Goal: Complete application form

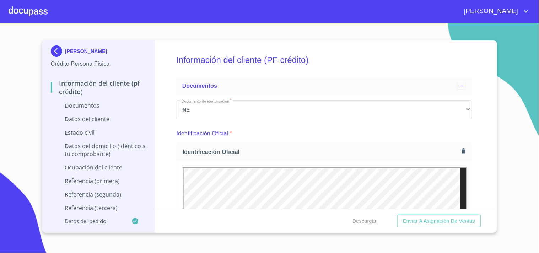
scroll to position [348, 0]
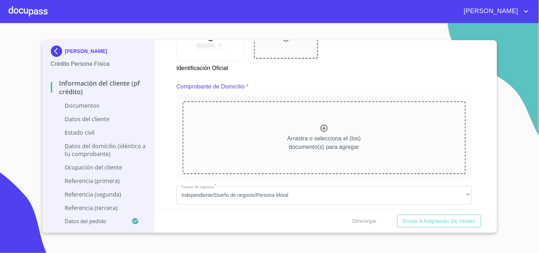
click at [32, 13] on div at bounding box center [28, 11] width 39 height 23
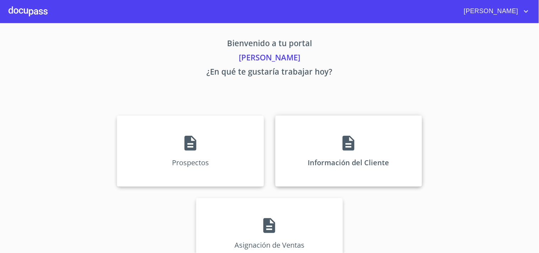
click at [334, 148] on div "Información del Cliente" at bounding box center [348, 150] width 147 height 71
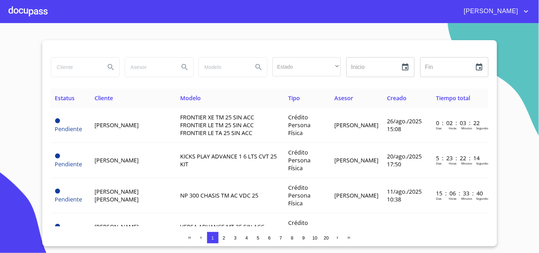
click at [41, 16] on div at bounding box center [28, 11] width 39 height 23
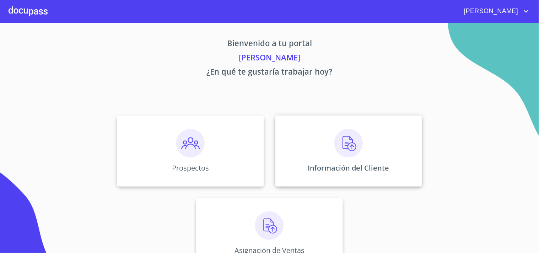
click at [303, 152] on div "Información del Cliente" at bounding box center [348, 150] width 147 height 71
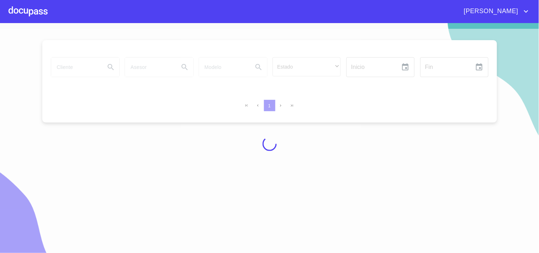
click at [87, 67] on div at bounding box center [269, 144] width 539 height 230
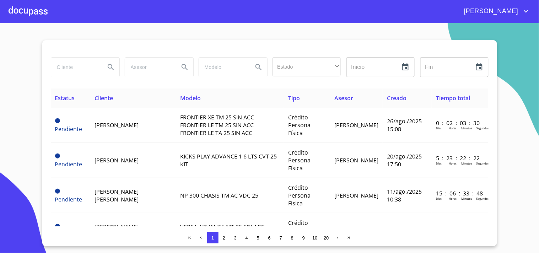
click at [83, 72] on input "search" at bounding box center [75, 67] width 48 height 19
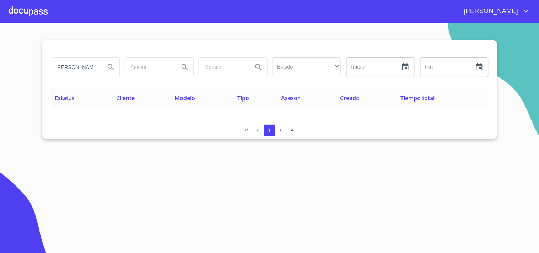
scroll to position [0, 2]
type input "[PERSON_NAME]"
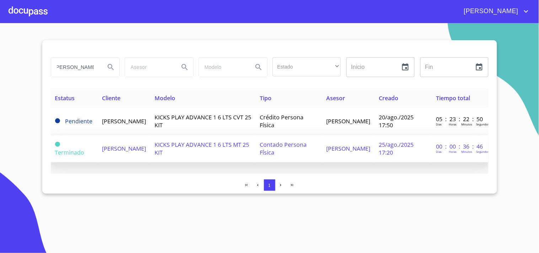
scroll to position [0, 0]
click at [146, 144] on span "[PERSON_NAME]" at bounding box center [124, 148] width 44 height 8
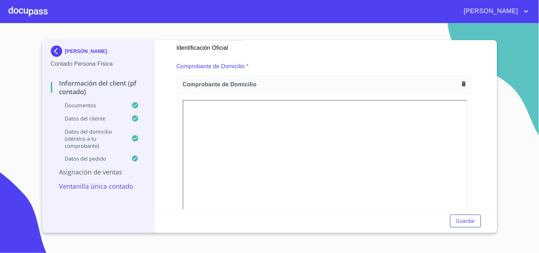
scroll to position [366, 0]
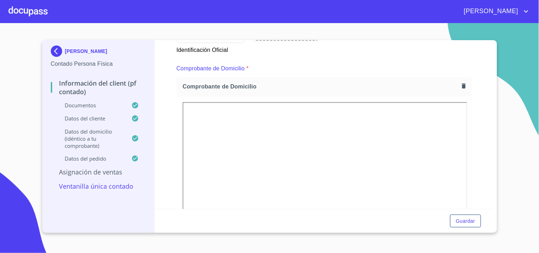
click at [460, 88] on icon "button" at bounding box center [463, 86] width 7 height 7
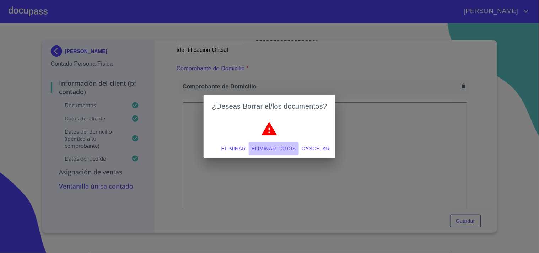
click at [286, 146] on span "Eliminar todos" at bounding box center [273, 148] width 44 height 9
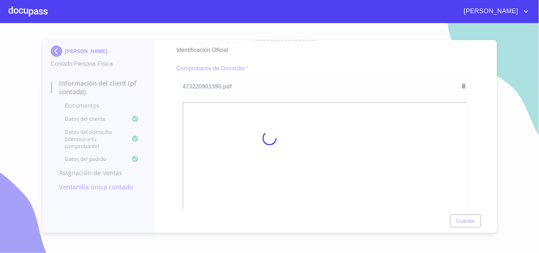
click at [334, 54] on div at bounding box center [269, 138] width 539 height 230
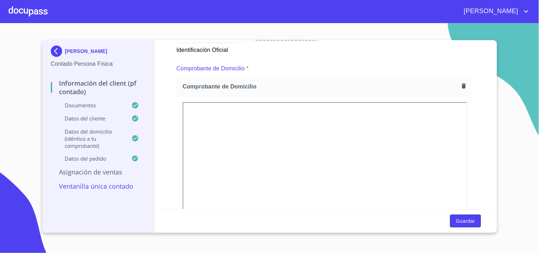
click at [461, 221] on span "Guardar" at bounding box center [464, 221] width 19 height 9
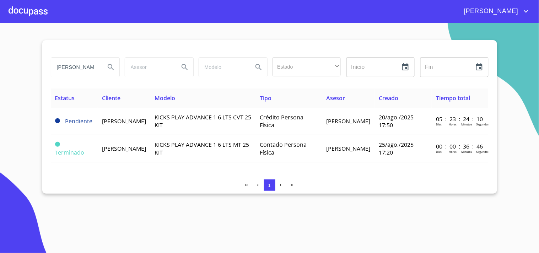
click at [18, 5] on div at bounding box center [28, 11] width 39 height 23
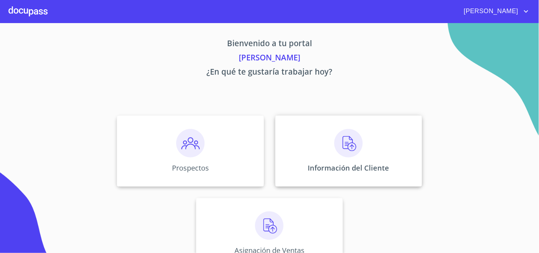
click at [355, 151] on img at bounding box center [348, 143] width 28 height 28
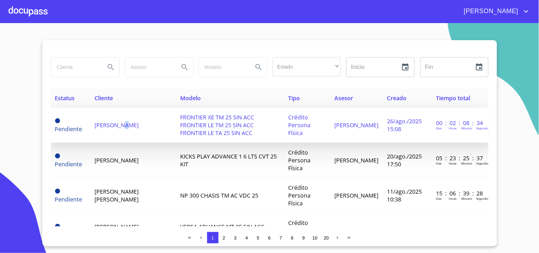
click at [125, 129] on td "[PERSON_NAME]" at bounding box center [133, 125] width 86 height 35
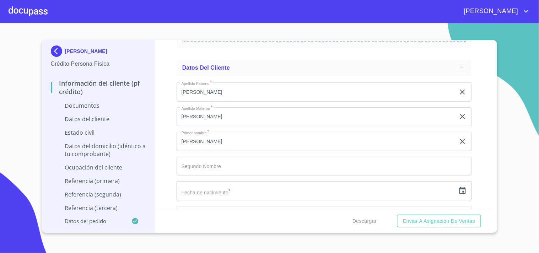
scroll to position [1072, 0]
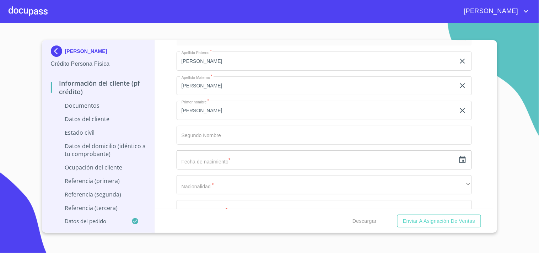
click at [458, 163] on icon "button" at bounding box center [462, 159] width 9 height 9
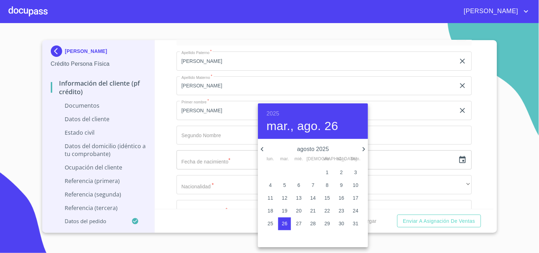
click at [268, 110] on h6 "2025" at bounding box center [272, 114] width 13 height 10
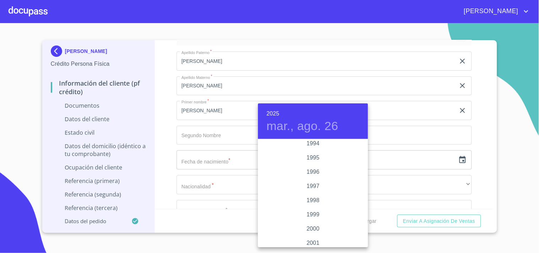
scroll to position [983, 0]
click at [307, 154] on div "1995" at bounding box center [313, 158] width 110 height 14
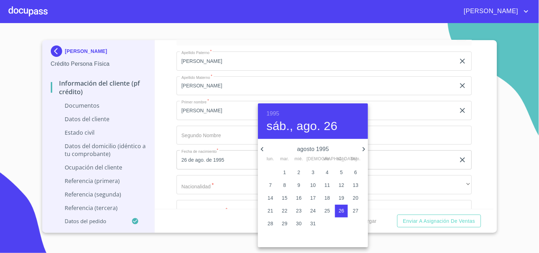
click at [365, 148] on icon "button" at bounding box center [363, 149] width 9 height 9
click at [363, 149] on icon "button" at bounding box center [363, 149] width 9 height 9
click at [311, 193] on button "16" at bounding box center [312, 198] width 13 height 13
type input "16 de nov. de 1995"
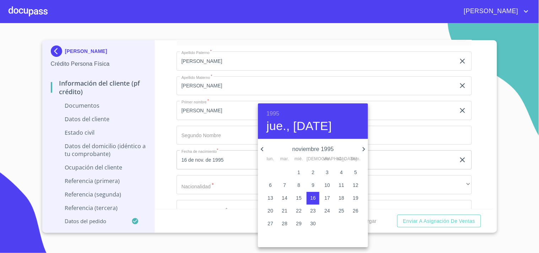
click at [221, 178] on div at bounding box center [269, 126] width 539 height 253
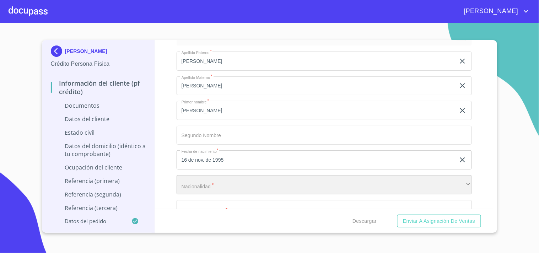
click at [205, 184] on div "​" at bounding box center [323, 184] width 295 height 19
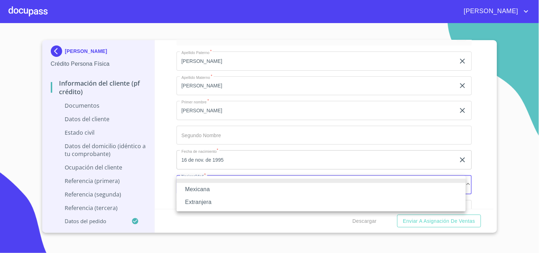
click at [204, 185] on li "Mexicana" at bounding box center [320, 189] width 289 height 13
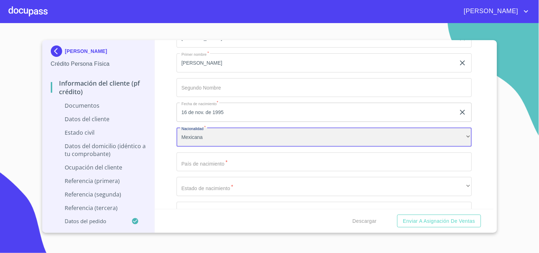
scroll to position [1151, 0]
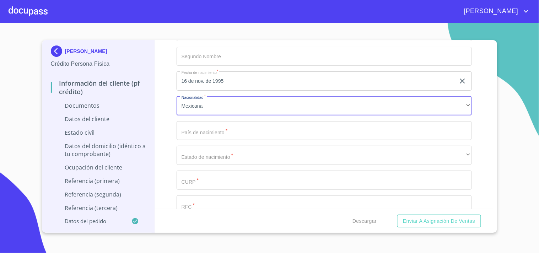
click at [209, 136] on input "Documento de identificación   *" at bounding box center [323, 130] width 295 height 19
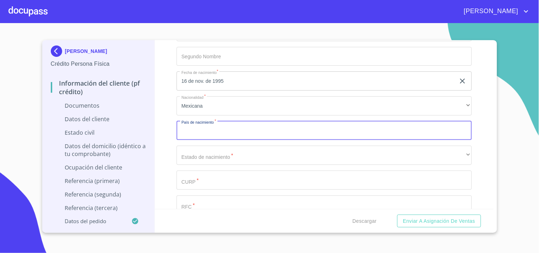
click at [209, 132] on input "Documento de identificación   *" at bounding box center [323, 130] width 295 height 19
type input "[GEOGRAPHIC_DATA]"
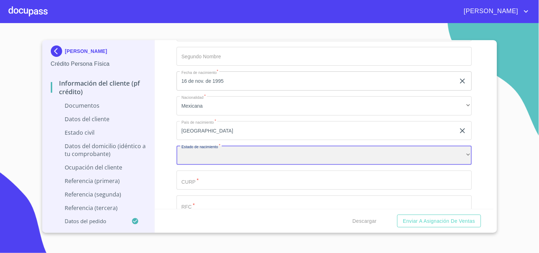
click at [209, 158] on div "​" at bounding box center [323, 155] width 295 height 19
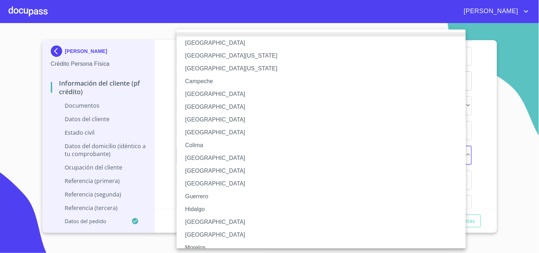
click at [197, 207] on li "Hidalgo" at bounding box center [323, 209] width 295 height 13
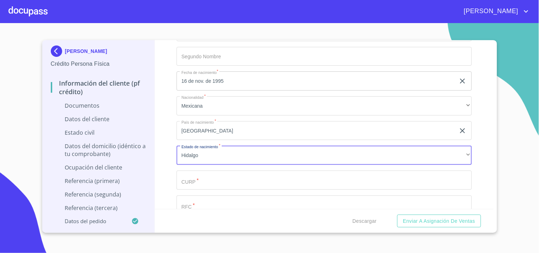
click at [185, 174] on input "Documento de identificación   *" at bounding box center [323, 179] width 295 height 19
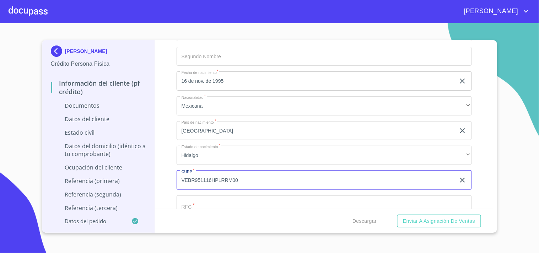
drag, startPoint x: 226, startPoint y: 176, endPoint x: 178, endPoint y: 176, distance: 48.3
click at [178, 176] on input "VEBR951116HPLRRM00" at bounding box center [315, 179] width 279 height 19
type input "VEBR951116HPLRRM00"
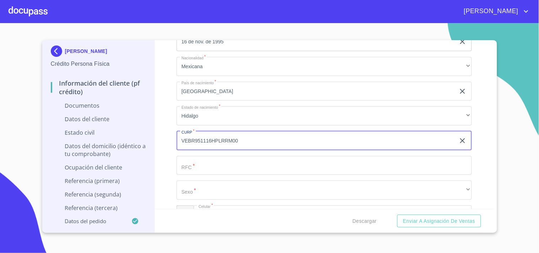
click at [196, 164] on input "Documento de identificación   *" at bounding box center [323, 165] width 295 height 19
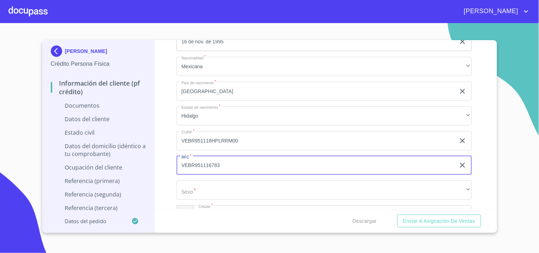
type input "VEBR951116783"
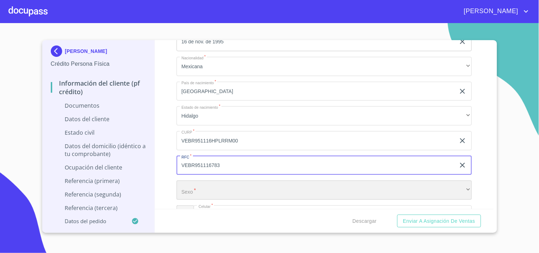
click at [200, 184] on div "​" at bounding box center [323, 189] width 295 height 19
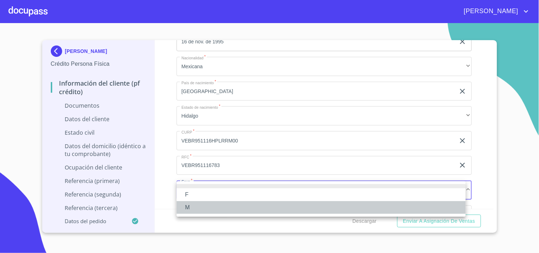
click at [189, 205] on li "M" at bounding box center [320, 207] width 289 height 13
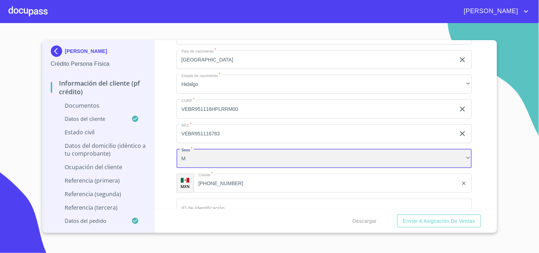
scroll to position [1230, 0]
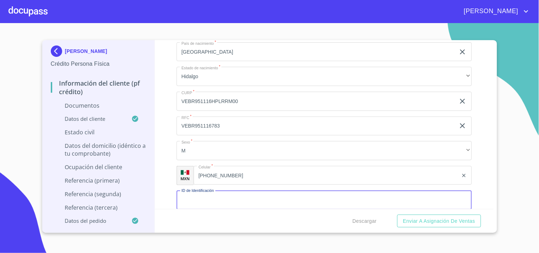
click at [212, 200] on input "Documento de identificación   *" at bounding box center [323, 200] width 295 height 19
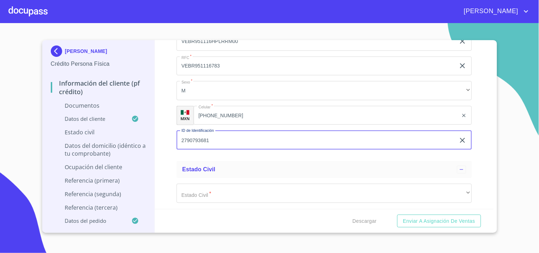
scroll to position [1309, 0]
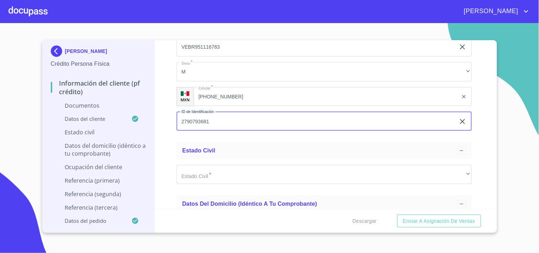
type input "2790793681"
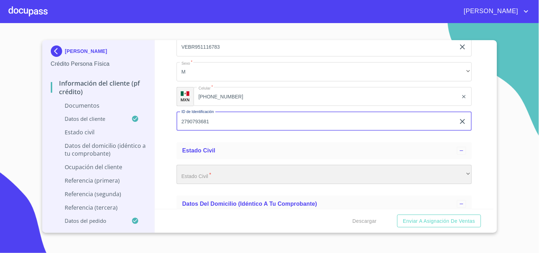
click at [234, 181] on div "​" at bounding box center [323, 174] width 295 height 19
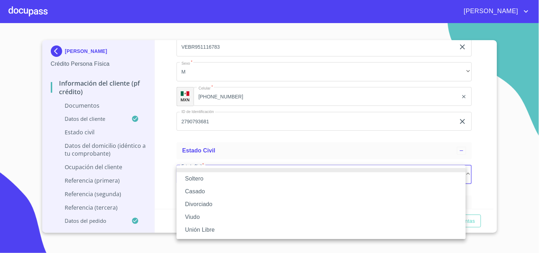
click at [201, 179] on li "Soltero" at bounding box center [320, 178] width 289 height 13
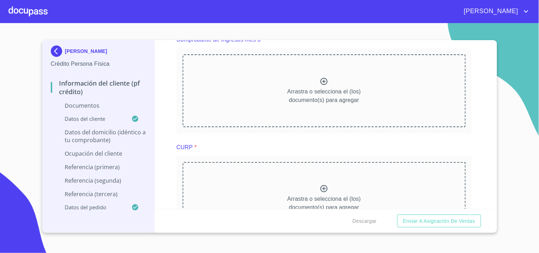
scroll to position [1003, 0]
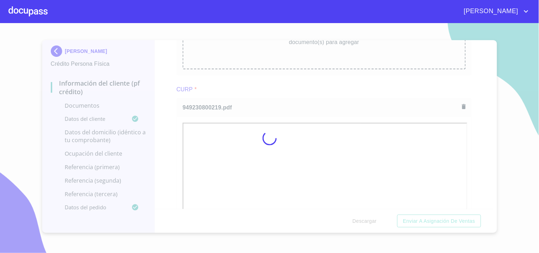
click at [291, 93] on div at bounding box center [269, 138] width 539 height 230
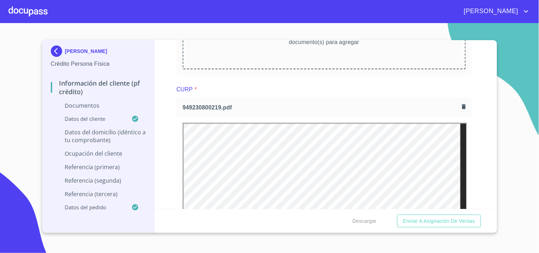
scroll to position [0, 0]
click at [461, 104] on icon "button" at bounding box center [463, 106] width 4 height 5
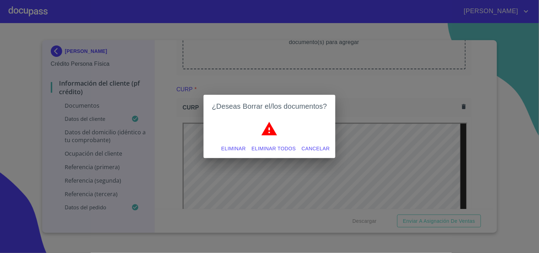
click at [289, 146] on span "Eliminar todos" at bounding box center [273, 148] width 44 height 9
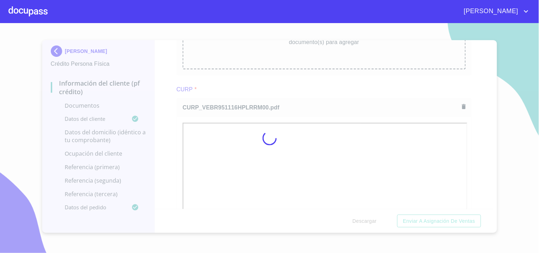
click at [316, 93] on div at bounding box center [269, 138] width 539 height 230
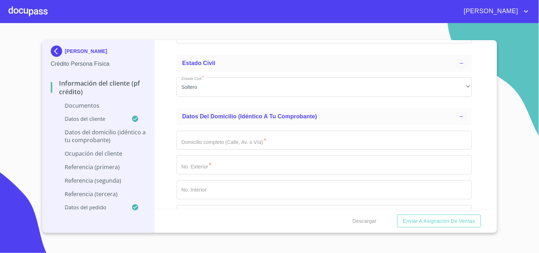
scroll to position [1845, 0]
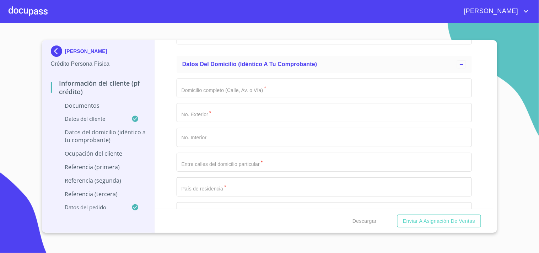
click at [296, 91] on input "Documento de identificación   *" at bounding box center [323, 87] width 295 height 19
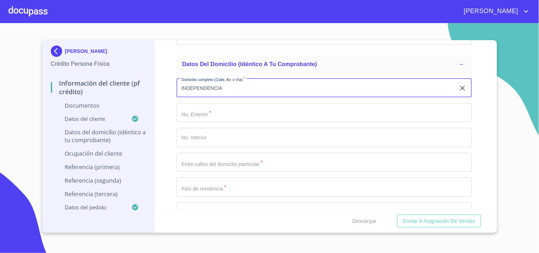
type input "INDEPENDENCIA"
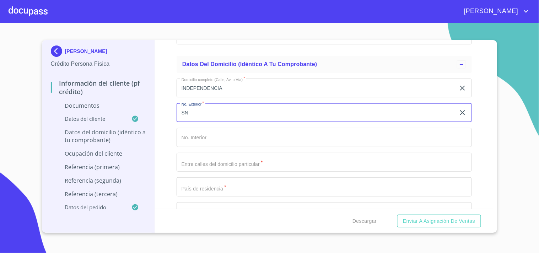
type input "SN"
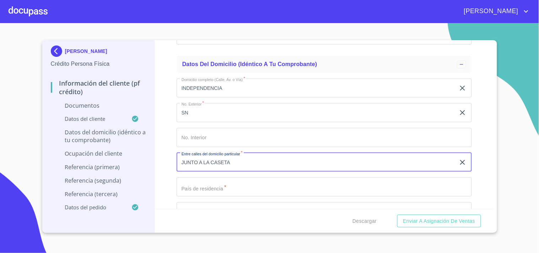
type input "JUNTO A LA CASETA"
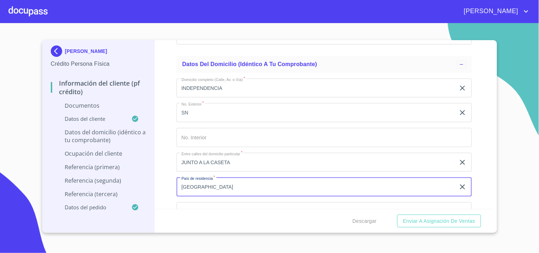
type input "[GEOGRAPHIC_DATA]"
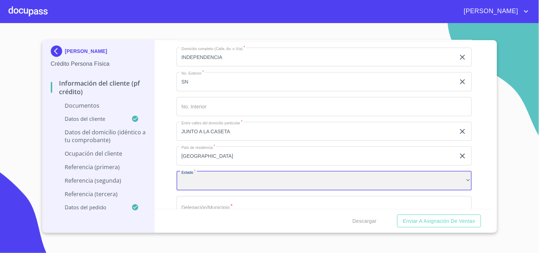
scroll to position [1895, 0]
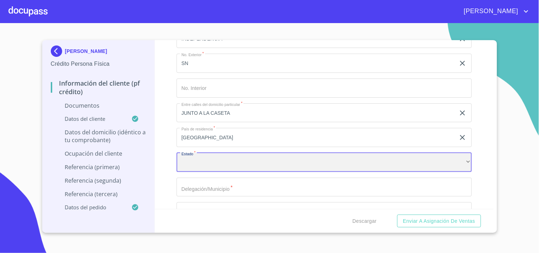
click at [208, 163] on div "​" at bounding box center [323, 162] width 295 height 19
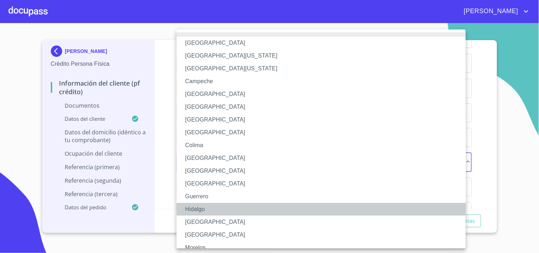
click at [195, 207] on li "Hidalgo" at bounding box center [323, 209] width 295 height 13
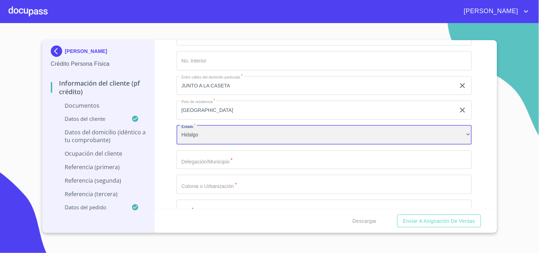
scroll to position [1934, 0]
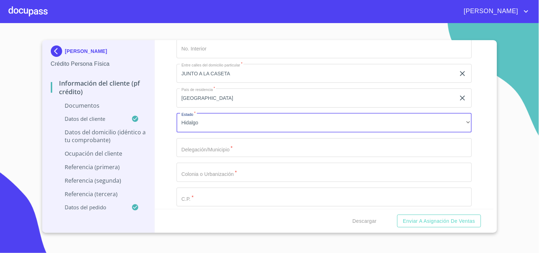
click at [209, 148] on input "Documento de identificación   *" at bounding box center [323, 147] width 295 height 19
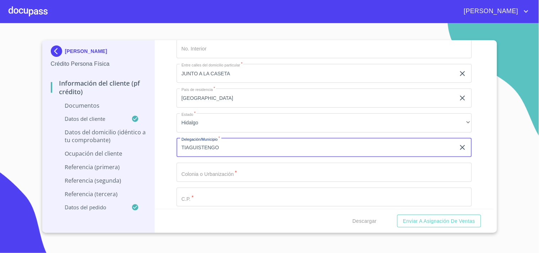
type input "TIAGUISTENGO"
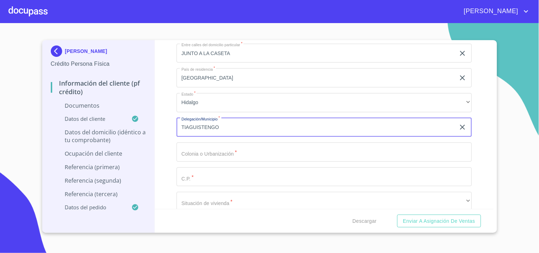
scroll to position [1974, 0]
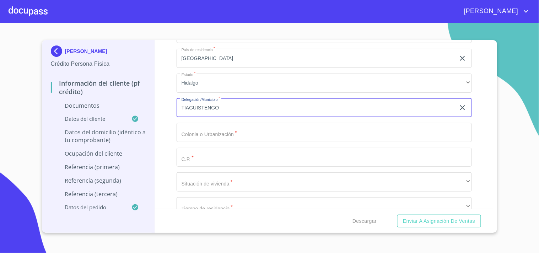
click at [216, 133] on input "Documento de identificación   *" at bounding box center [323, 132] width 295 height 19
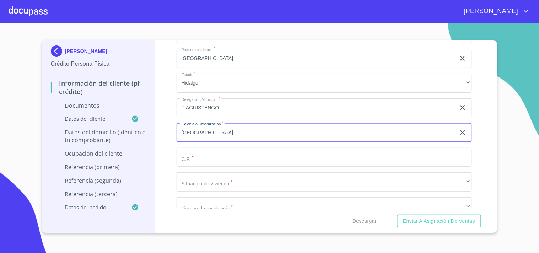
type input "[GEOGRAPHIC_DATA]"
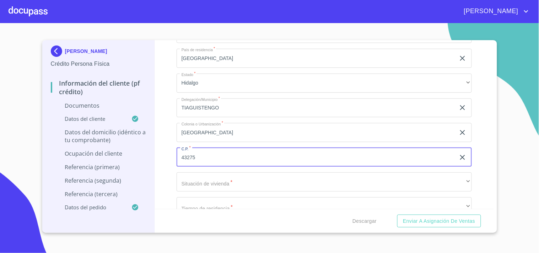
type input "43275"
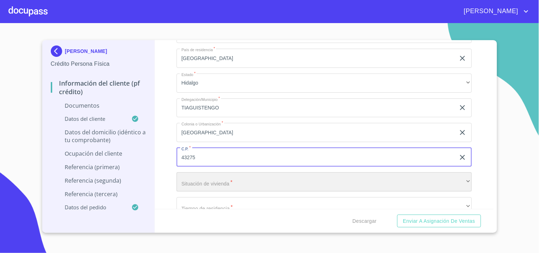
click at [192, 180] on div "​" at bounding box center [323, 181] width 295 height 19
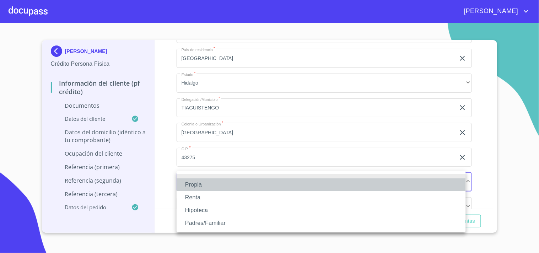
click at [196, 180] on li "Propia" at bounding box center [320, 184] width 289 height 13
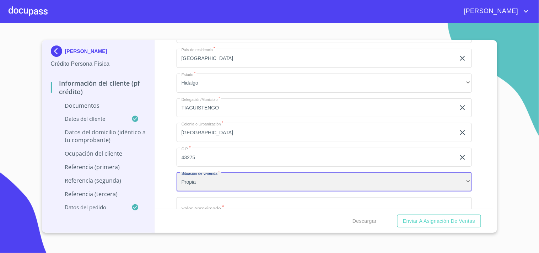
scroll to position [2013, 0]
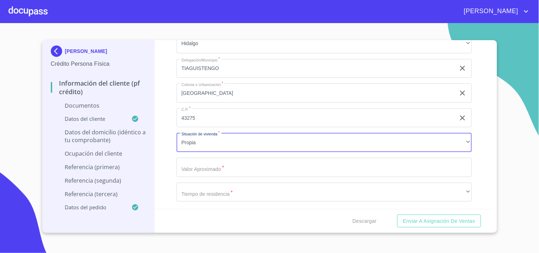
click at [215, 171] on input "Documento de identificación   *" at bounding box center [323, 167] width 295 height 19
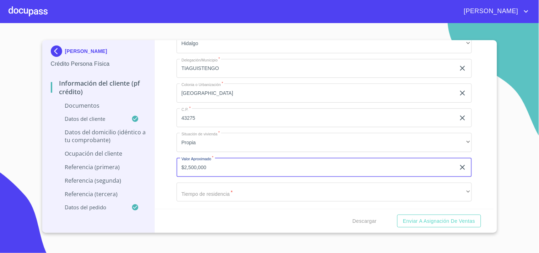
type input "$2,500,000"
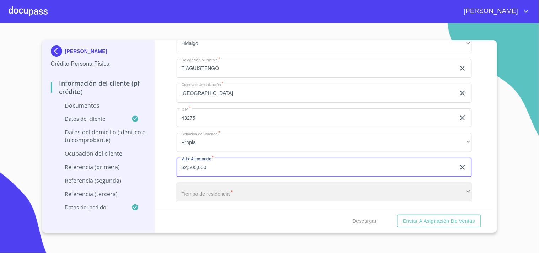
click at [302, 191] on div "​" at bounding box center [323, 191] width 295 height 19
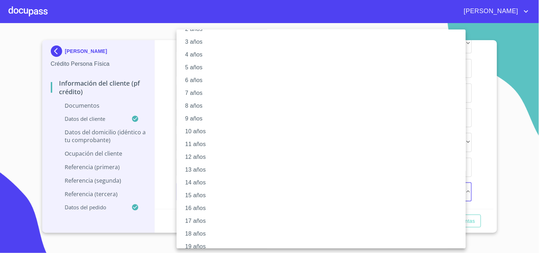
scroll to position [59, 0]
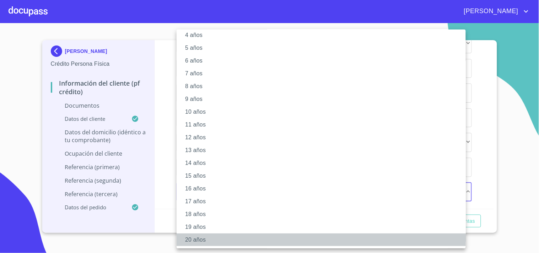
click at [191, 234] on li "20 años" at bounding box center [323, 239] width 295 height 13
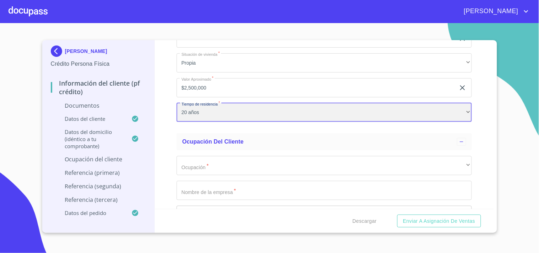
scroll to position [2131, 0]
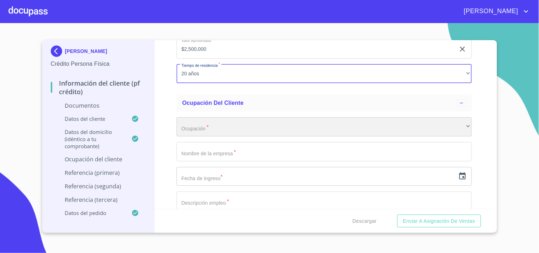
click at [220, 124] on div "​" at bounding box center [323, 126] width 295 height 19
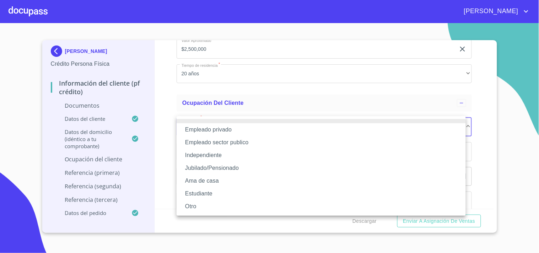
click at [200, 121] on li at bounding box center [320, 121] width 289 height 4
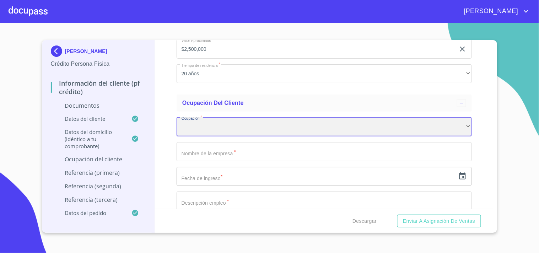
click at [201, 125] on div "​" at bounding box center [323, 126] width 295 height 19
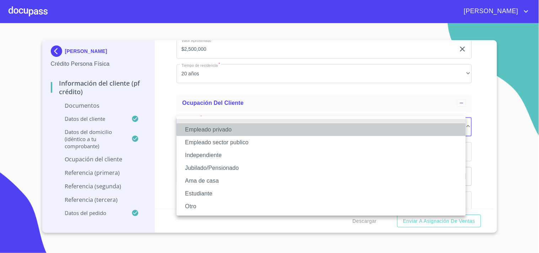
click at [210, 129] on li "Empleado privado" at bounding box center [320, 129] width 289 height 13
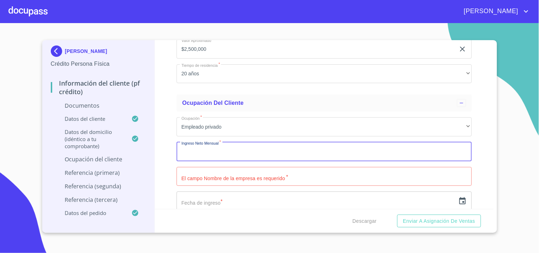
click at [254, 150] on input "Documento de identificación   *" at bounding box center [323, 151] width 295 height 19
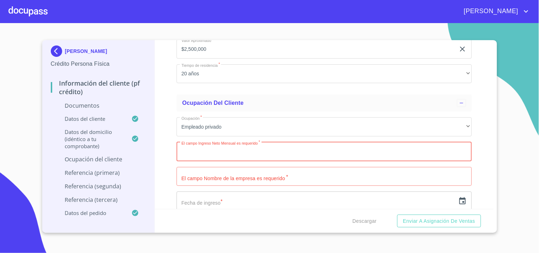
click at [208, 154] on input "Documento de identificación   *" at bounding box center [323, 151] width 295 height 19
type input "24000"
click at [207, 171] on input "Documento de identificación   *" at bounding box center [323, 176] width 295 height 19
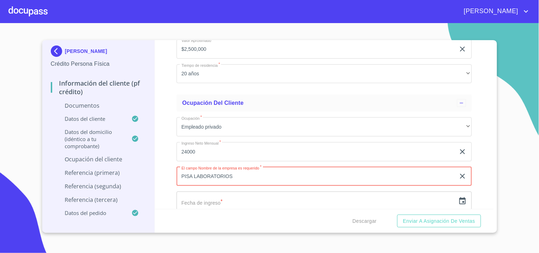
type input "PISA LABORATORIOS"
click at [229, 198] on input "text" at bounding box center [315, 200] width 279 height 19
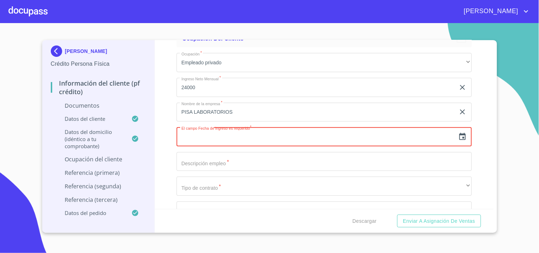
scroll to position [2210, 0]
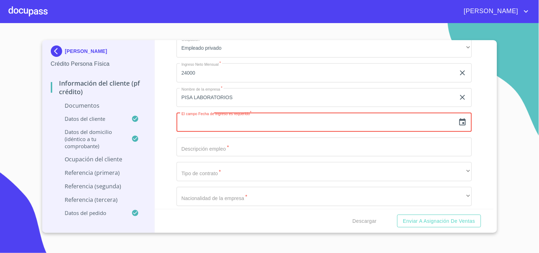
click at [458, 119] on icon "button" at bounding box center [462, 122] width 9 height 9
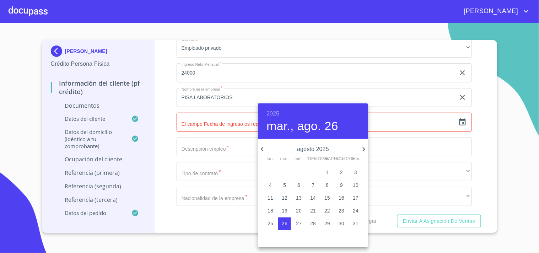
click at [256, 115] on div at bounding box center [269, 126] width 539 height 253
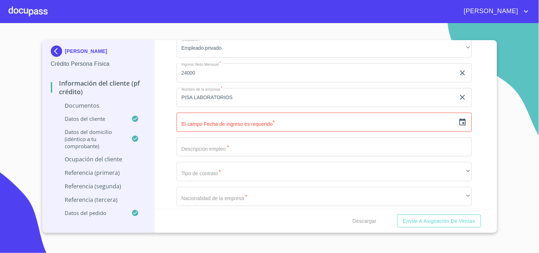
click at [268, 113] on input "text" at bounding box center [315, 122] width 279 height 19
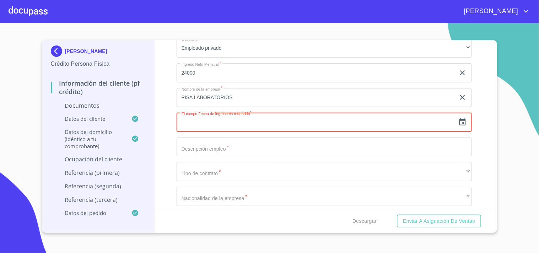
click at [271, 118] on input "text" at bounding box center [315, 122] width 279 height 19
click at [459, 122] on icon "button" at bounding box center [462, 121] width 6 height 7
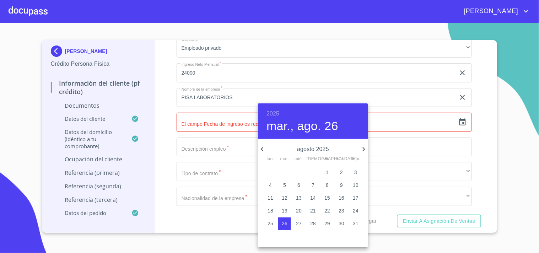
click at [271, 115] on h6 "2025" at bounding box center [272, 114] width 13 height 10
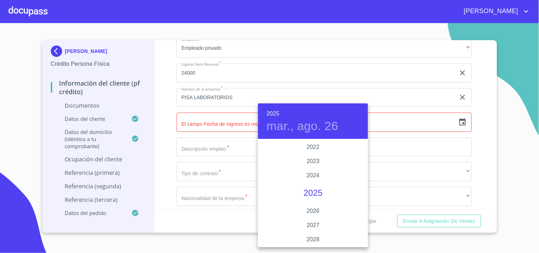
scroll to position [1338, 0]
click at [312, 173] on div "2021" at bounding box center [313, 172] width 110 height 14
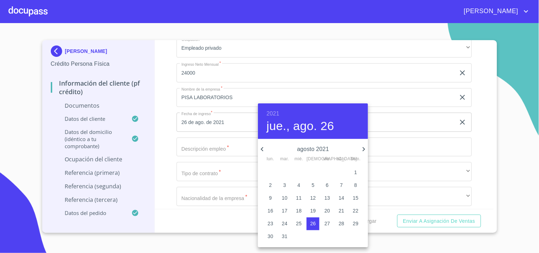
click at [263, 151] on icon "button" at bounding box center [262, 149] width 9 height 9
click at [360, 148] on icon "button" at bounding box center [363, 149] width 9 height 9
click at [269, 224] on p "23" at bounding box center [270, 223] width 6 height 7
type input "23 de ago. de 2021"
click at [217, 144] on div at bounding box center [269, 126] width 539 height 253
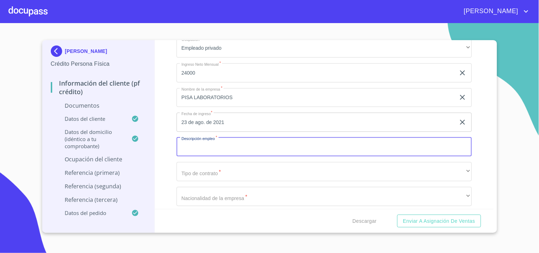
click at [209, 150] on input "Documento de identificación   *" at bounding box center [323, 146] width 295 height 19
type input "SUPERVISOR"
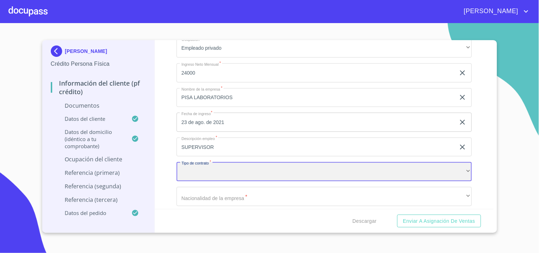
click at [202, 165] on div "​" at bounding box center [323, 171] width 295 height 19
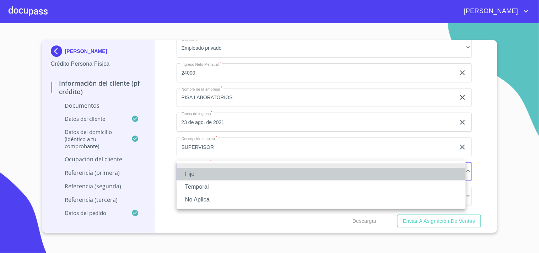
click at [198, 173] on li "Fijo" at bounding box center [320, 174] width 289 height 13
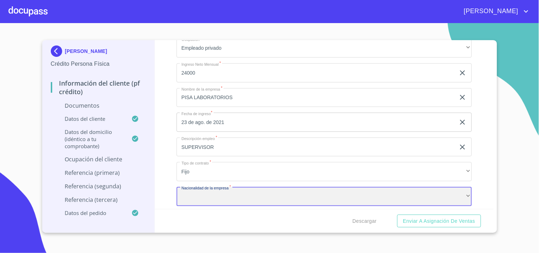
click at [202, 190] on div "​" at bounding box center [323, 196] width 295 height 19
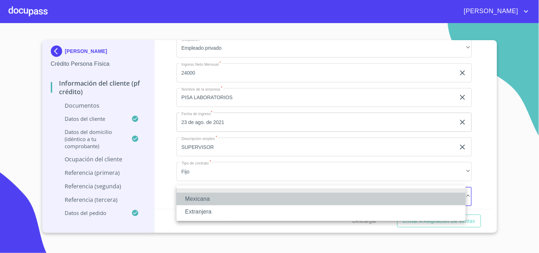
drag, startPoint x: 200, startPoint y: 196, endPoint x: 226, endPoint y: 153, distance: 49.7
click at [202, 195] on li "Mexicana" at bounding box center [320, 198] width 289 height 13
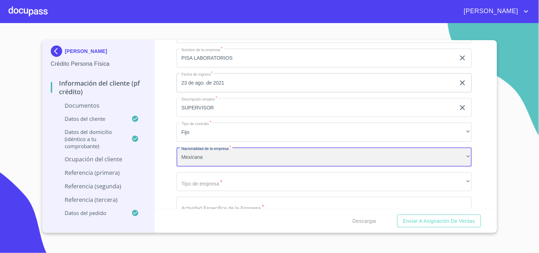
scroll to position [2289, 0]
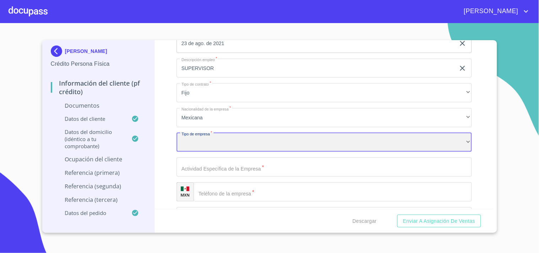
click at [203, 141] on div "​" at bounding box center [323, 142] width 295 height 19
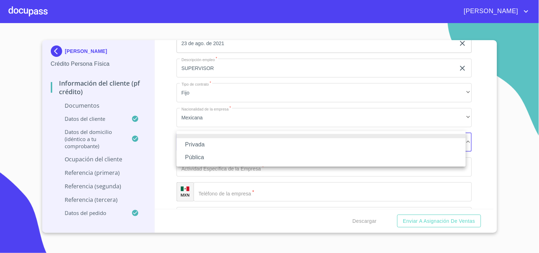
click at [201, 146] on li "Privada" at bounding box center [320, 144] width 289 height 13
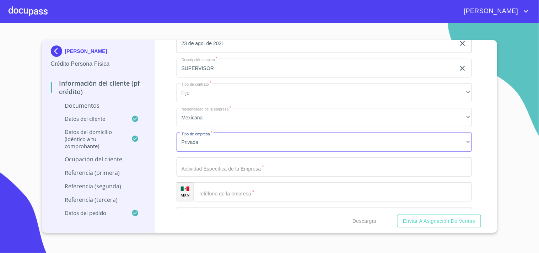
click at [199, 169] on input "Documento de identificación   *" at bounding box center [323, 166] width 295 height 19
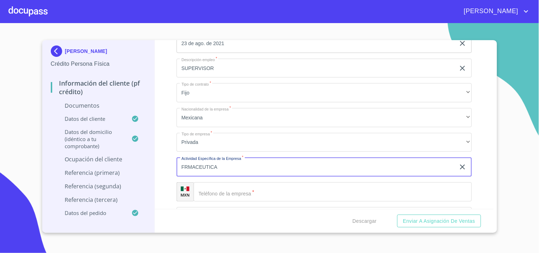
type input "FRMACEUTICA"
click at [240, 186] on input "Documento de identificación   *" at bounding box center [332, 191] width 278 height 19
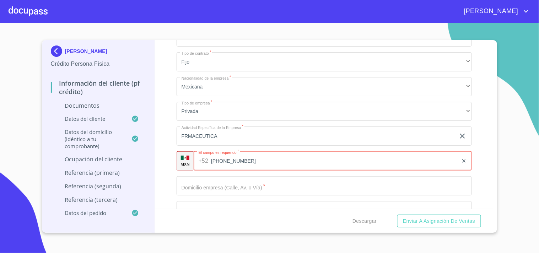
scroll to position [2329, 0]
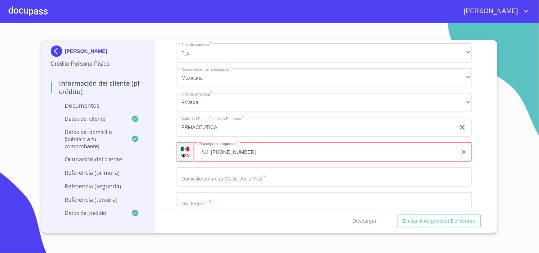
type input "[PHONE_NUMBER]"
click at [242, 180] on input "Documento de identificación   *" at bounding box center [323, 176] width 295 height 19
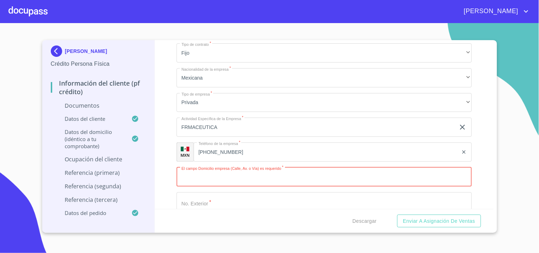
click at [230, 180] on input "Documento de identificación   *" at bounding box center [323, 176] width 295 height 19
type input "C6"
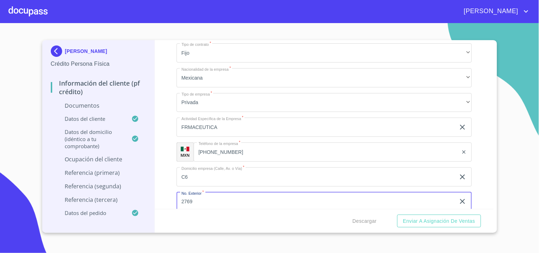
type input "2769"
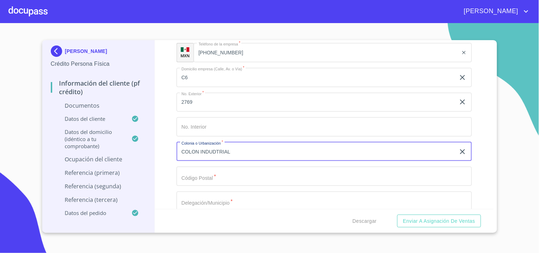
type input "COLON INDUDTRIAL"
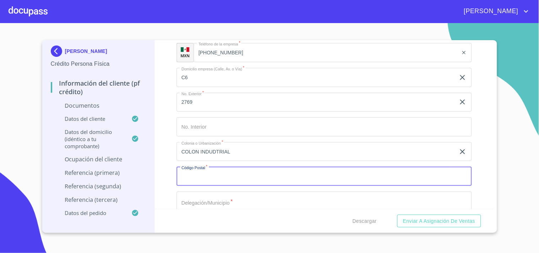
click at [218, 179] on input "Documento de identificación   *" at bounding box center [323, 175] width 295 height 19
type input "44940"
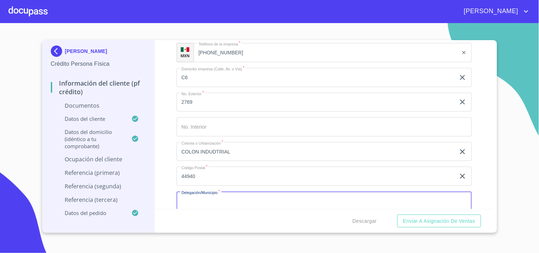
click at [246, 197] on input "Documento de identificación   *" at bounding box center [323, 200] width 295 height 19
type input "[GEOGRAPHIC_DATA]"
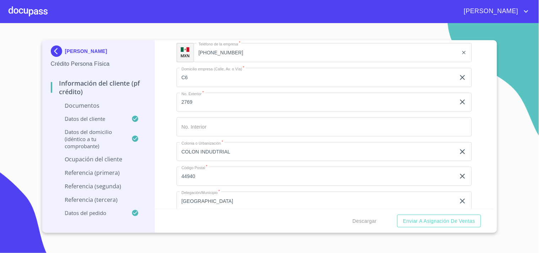
scroll to position [2527, 0]
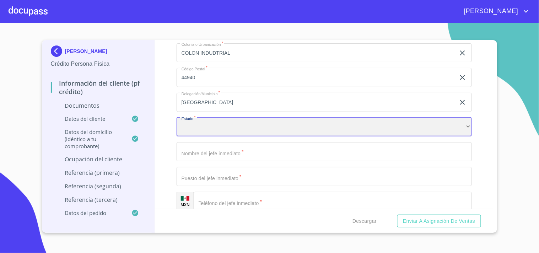
click at [208, 127] on div "​" at bounding box center [323, 127] width 295 height 19
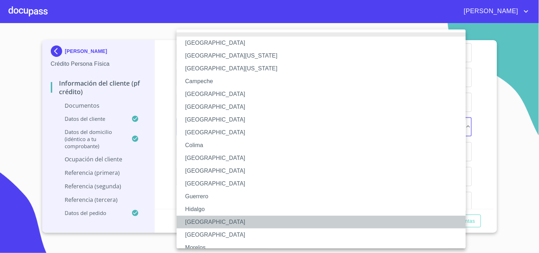
click at [198, 219] on li "[GEOGRAPHIC_DATA]" at bounding box center [323, 221] width 295 height 13
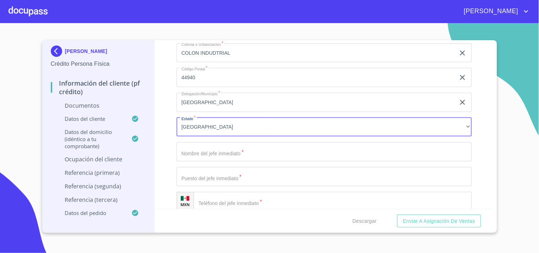
click at [198, 149] on input "Documento de identificación   *" at bounding box center [323, 151] width 295 height 19
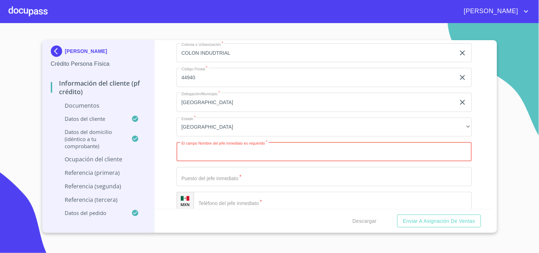
click at [205, 149] on input "Documento de identificación   *" at bounding box center [323, 151] width 295 height 19
type input "[PERSON_NAME] [PERSON_NAME]"
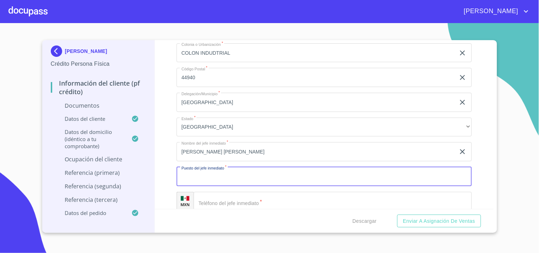
click at [211, 176] on input "Documento de identificación   *" at bounding box center [323, 176] width 295 height 19
type input "COORDINADORA"
click at [214, 200] on input "Documento de identificación   *" at bounding box center [332, 201] width 278 height 19
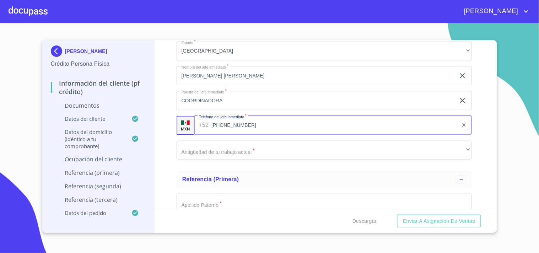
scroll to position [2606, 0]
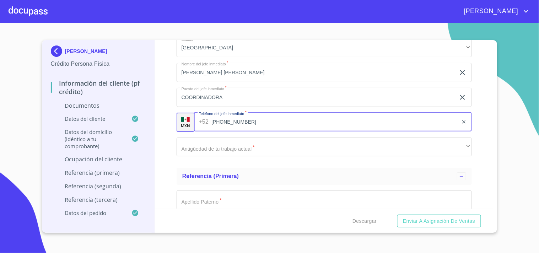
type input "[PHONE_NUMBER]"
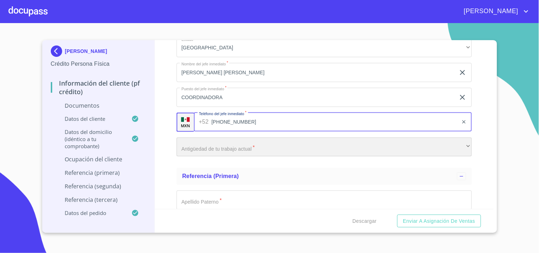
click at [241, 143] on div "​" at bounding box center [323, 146] width 295 height 19
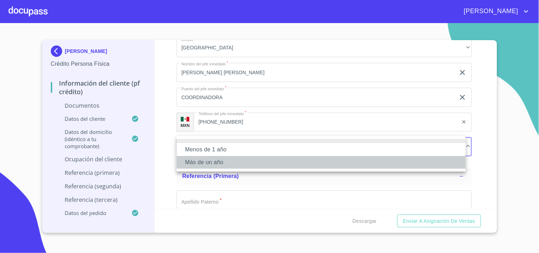
click at [201, 163] on li "Más de un año" at bounding box center [320, 162] width 289 height 13
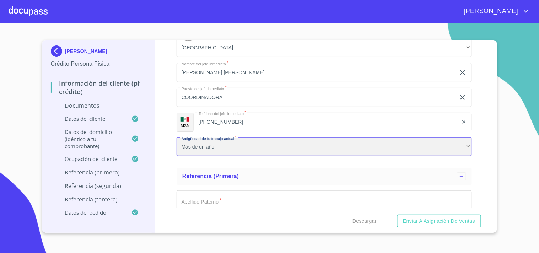
scroll to position [2645, 0]
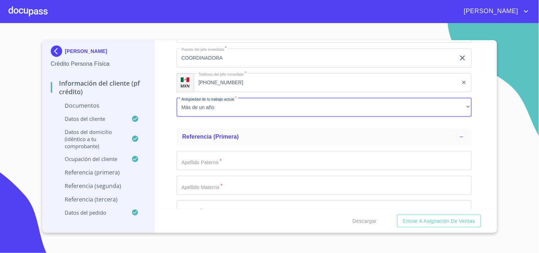
click at [236, 164] on input "Documento de identificación   *" at bounding box center [323, 160] width 295 height 19
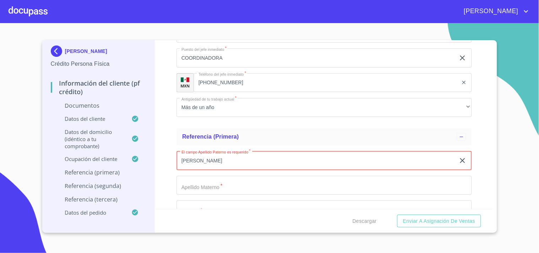
type input "[PERSON_NAME]"
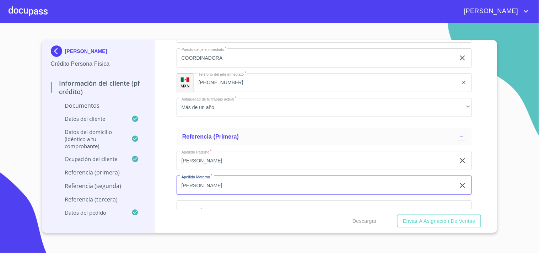
type input "[PERSON_NAME]"
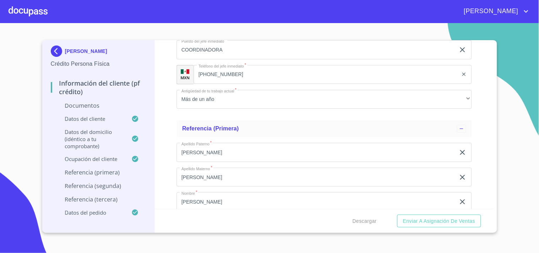
scroll to position [2753, 0]
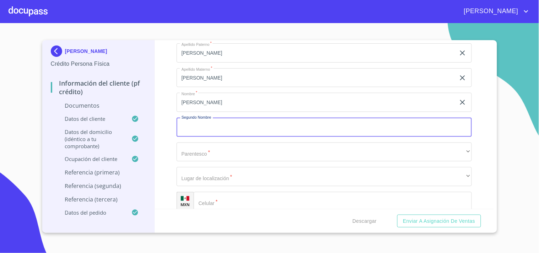
click at [235, 100] on input "[PERSON_NAME]" at bounding box center [315, 102] width 279 height 19
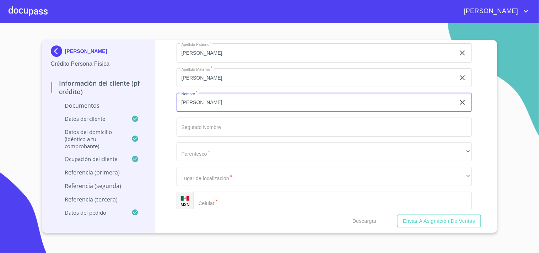
type input "[PERSON_NAME]"
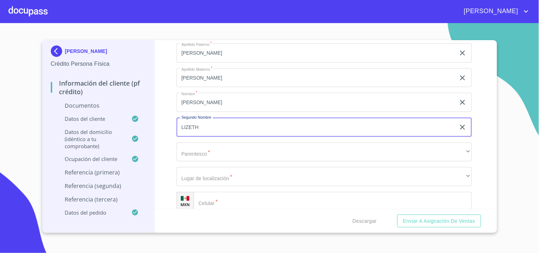
type input "LIZETH"
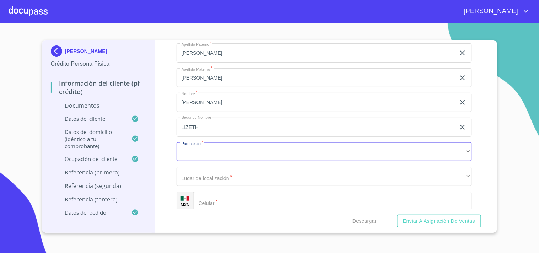
click at [222, 158] on div "Apellido [PERSON_NAME]   * [PERSON_NAME] ​ Apellido Materno   * [PERSON_NAME] ​…" at bounding box center [323, 127] width 295 height 179
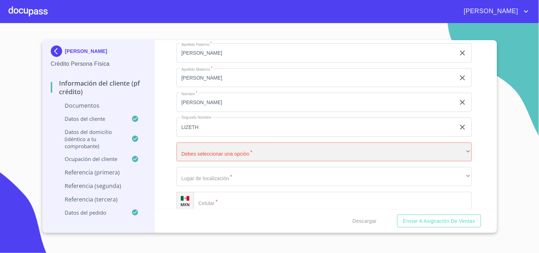
click at [221, 155] on div "​" at bounding box center [323, 151] width 295 height 19
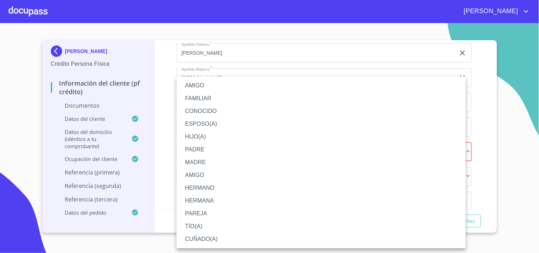
click at [196, 85] on li "AMIGO" at bounding box center [320, 85] width 289 height 13
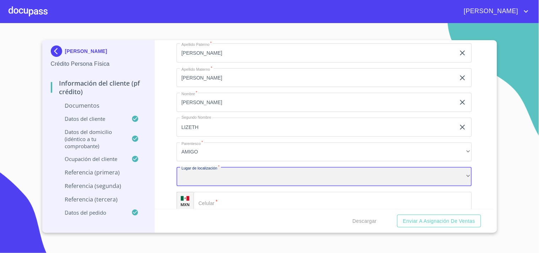
click at [204, 169] on div "​" at bounding box center [323, 176] width 295 height 19
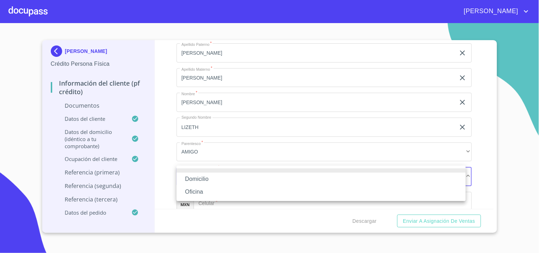
drag, startPoint x: 192, startPoint y: 176, endPoint x: 211, endPoint y: 179, distance: 18.3
click at [193, 176] on li "Domicilio" at bounding box center [320, 179] width 289 height 13
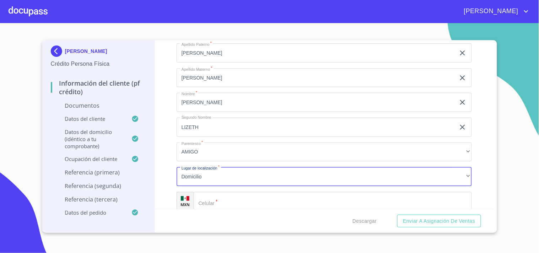
click at [218, 197] on input "Documento de identificación   *" at bounding box center [332, 201] width 278 height 19
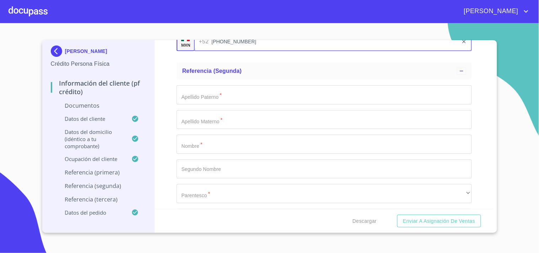
scroll to position [2871, 0]
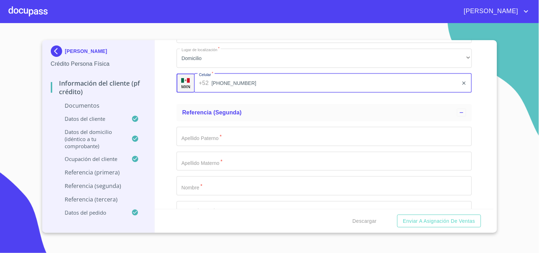
type input "[PHONE_NUMBER]"
click at [231, 136] on input "Documento de identificación   *" at bounding box center [323, 136] width 295 height 19
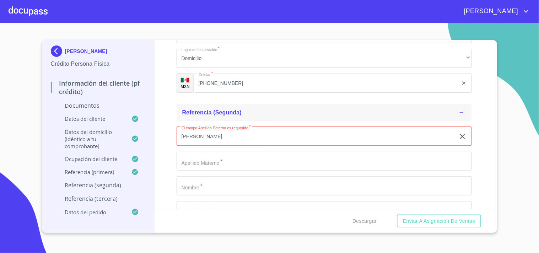
type input "[PERSON_NAME]"
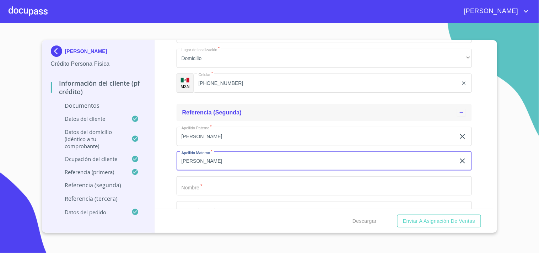
type input "[PERSON_NAME]"
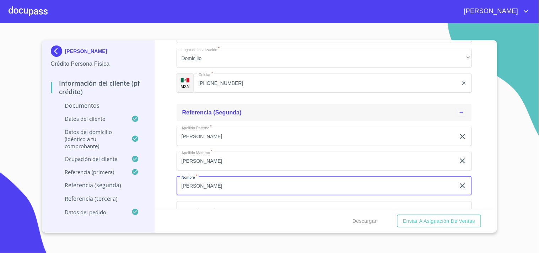
type input "[PERSON_NAME]"
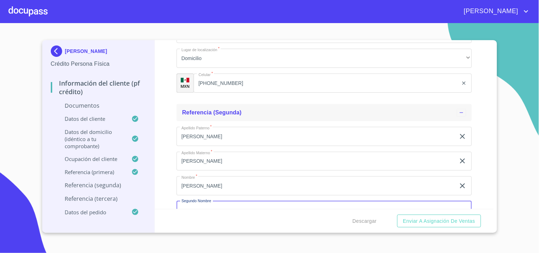
scroll to position [2880, 0]
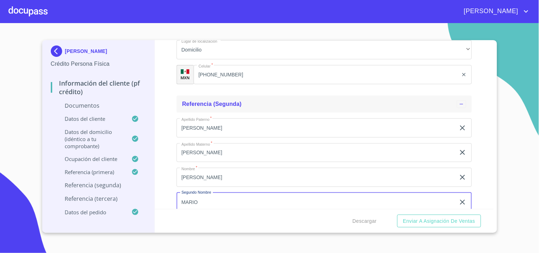
type input "MARIO"
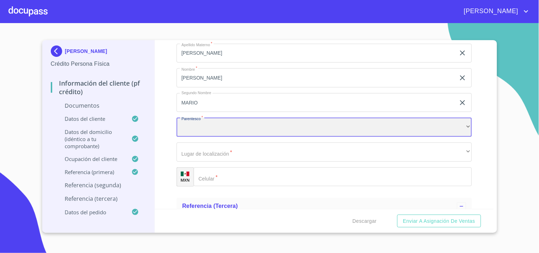
click at [211, 126] on div "​" at bounding box center [323, 127] width 295 height 19
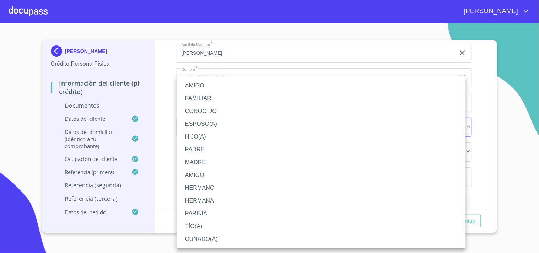
click at [209, 97] on li "FAMILIAR" at bounding box center [320, 98] width 289 height 13
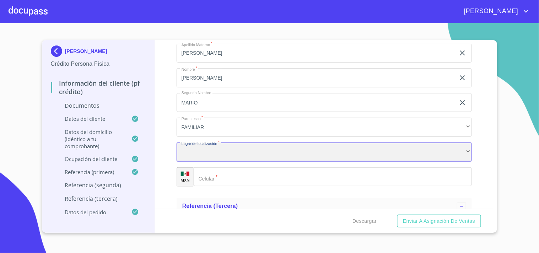
click at [219, 147] on div "​" at bounding box center [323, 151] width 295 height 19
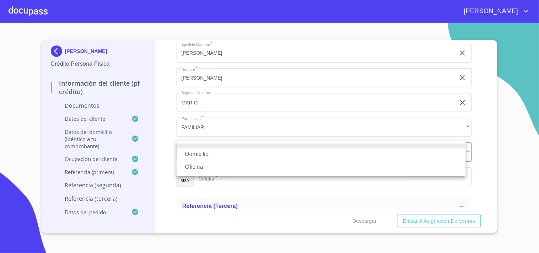
click at [197, 155] on li "Domicilio" at bounding box center [320, 154] width 289 height 13
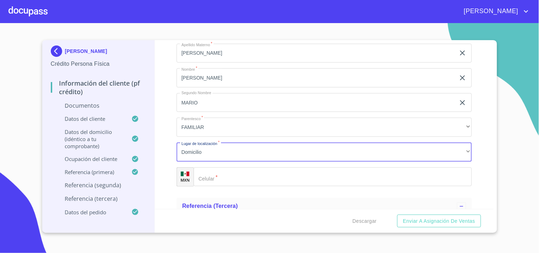
click at [213, 176] on input "Documento de identificación   *" at bounding box center [332, 176] width 278 height 19
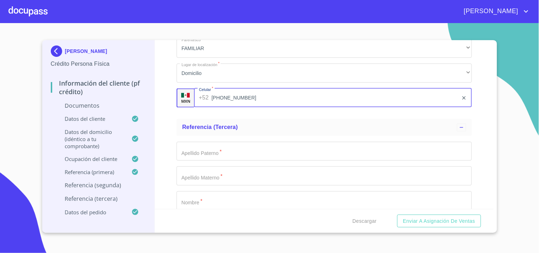
scroll to position [3097, 0]
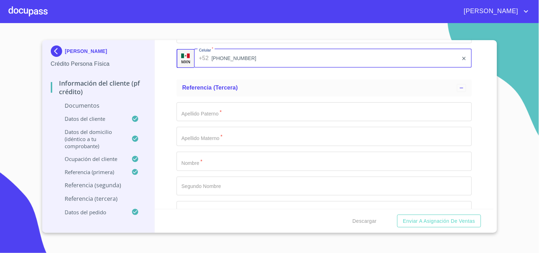
type input "[PHONE_NUMBER]"
click at [206, 112] on input "Documento de identificación   *" at bounding box center [323, 111] width 295 height 19
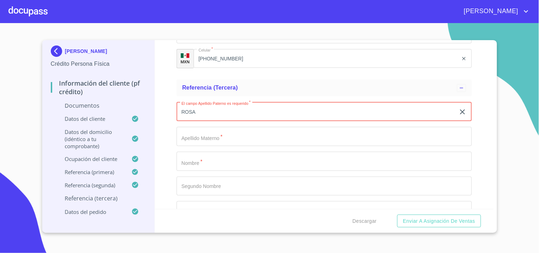
type input "ROSA"
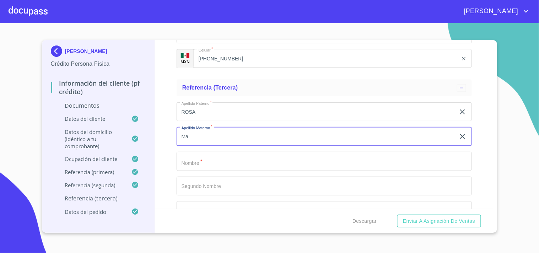
type input "M"
type input "[PERSON_NAME]"
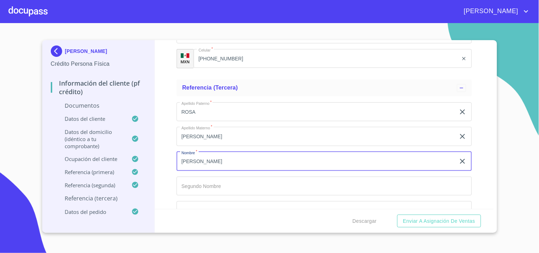
type input "[PERSON_NAME]"
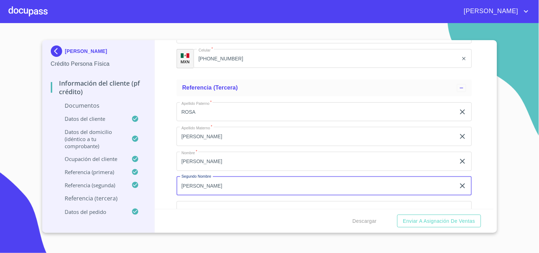
type input "[PERSON_NAME]"
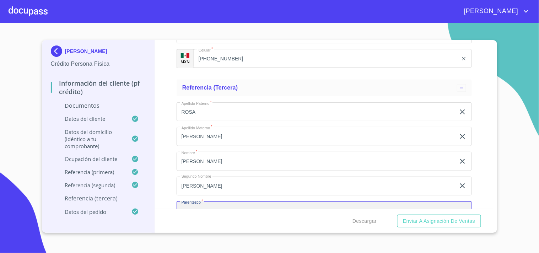
scroll to position [3106, 0]
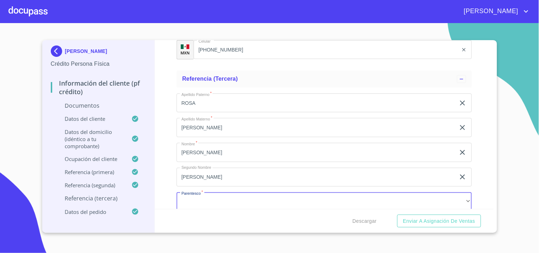
click at [232, 105] on input "ROSA" at bounding box center [315, 102] width 279 height 19
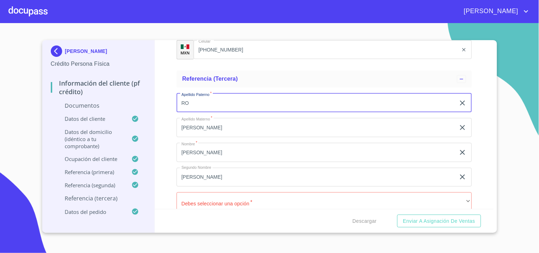
type input "R"
type input "[PERSON_NAME]"
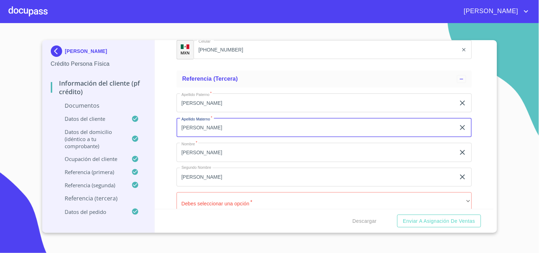
type input "[PERSON_NAME]"
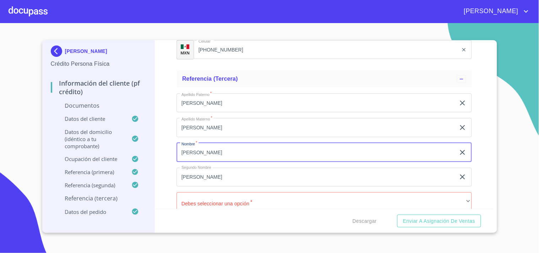
type input "S"
type input "ROSA"
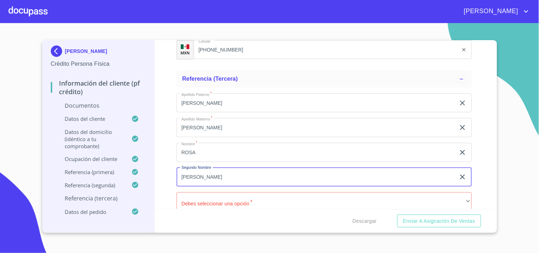
type input "[PERSON_NAME]"
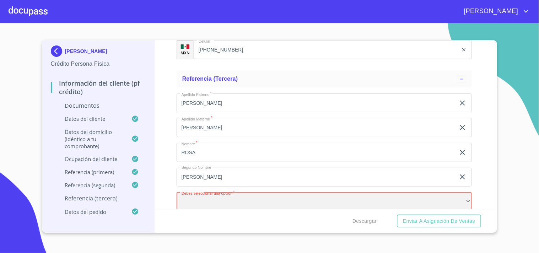
click at [230, 202] on div "​" at bounding box center [323, 201] width 295 height 19
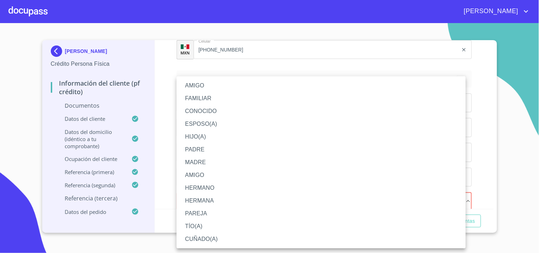
click at [199, 97] on li "FAMILIAR" at bounding box center [320, 98] width 289 height 13
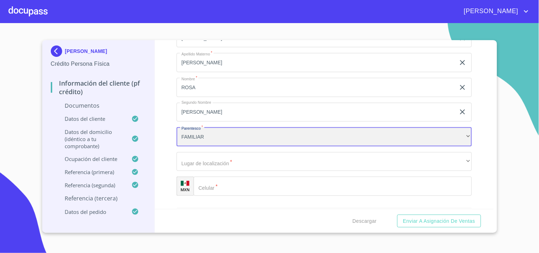
scroll to position [3185, 0]
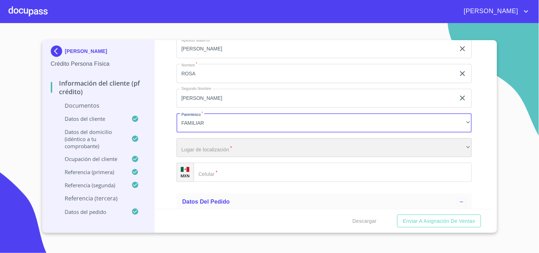
click at [217, 147] on div "​" at bounding box center [323, 147] width 295 height 19
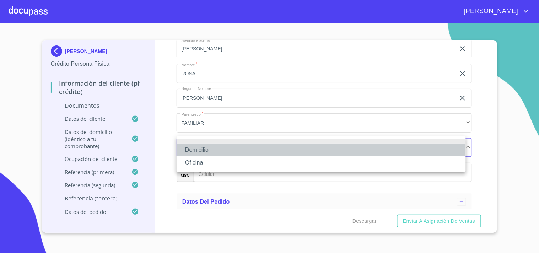
click at [198, 149] on li "Domicilio" at bounding box center [320, 149] width 289 height 13
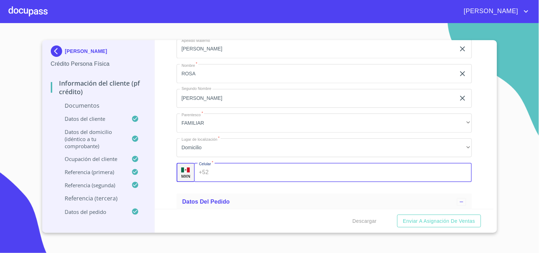
click at [226, 176] on input "Documento de identificación   *" at bounding box center [341, 172] width 260 height 19
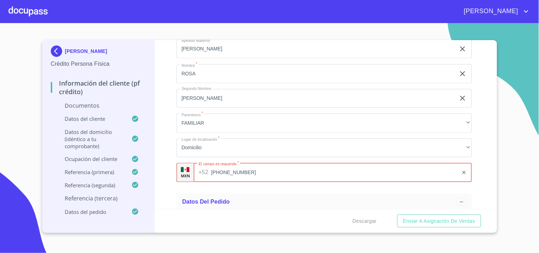
type input "[PHONE_NUMBER]"
click at [163, 188] on div "Información del cliente (PF crédito) Documentos Documento de identificación   *…" at bounding box center [324, 124] width 338 height 169
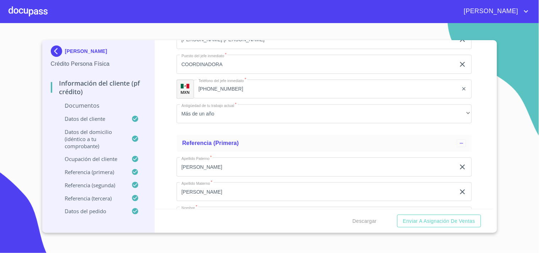
scroll to position [2630, 0]
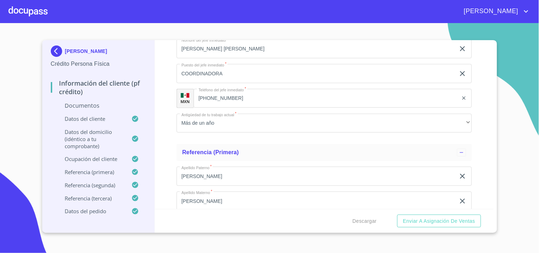
click at [207, 196] on input "[PERSON_NAME]" at bounding box center [315, 200] width 279 height 19
type input "[PERSON_NAME]"
click at [397, 214] on button "Enviar a Asignación de Ventas" at bounding box center [438, 220] width 83 height 13
click at [163, 140] on div "Información del cliente (PF crédito) Documentos Documento de identificación   *…" at bounding box center [324, 124] width 338 height 169
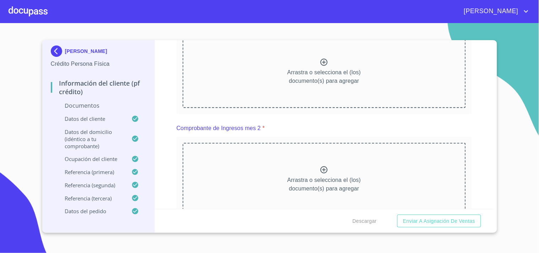
scroll to position [722, 0]
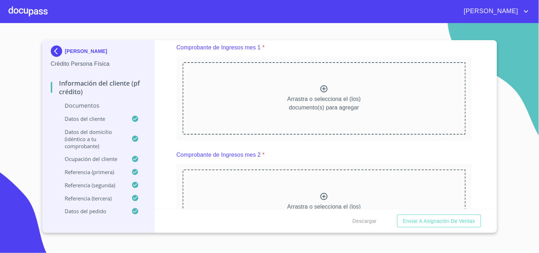
click at [324, 87] on icon at bounding box center [323, 88] width 9 height 9
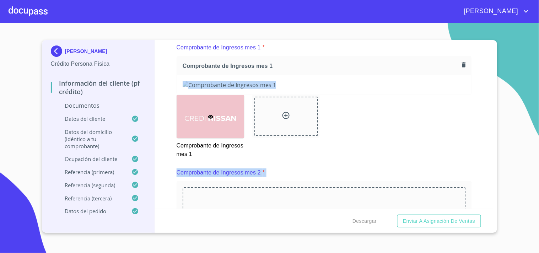
drag, startPoint x: 491, startPoint y: 83, endPoint x: 490, endPoint y: 95, distance: 11.4
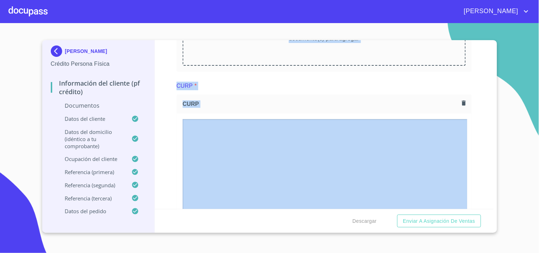
scroll to position [1033, 0]
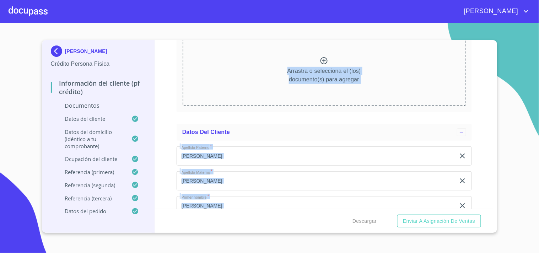
scroll to position [1380, 0]
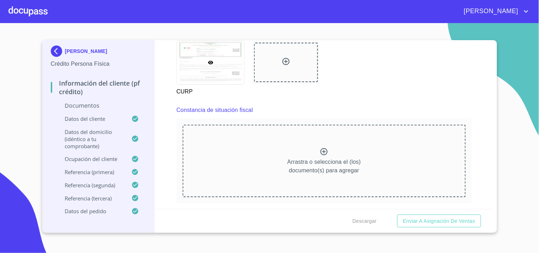
scroll to position [1301, 0]
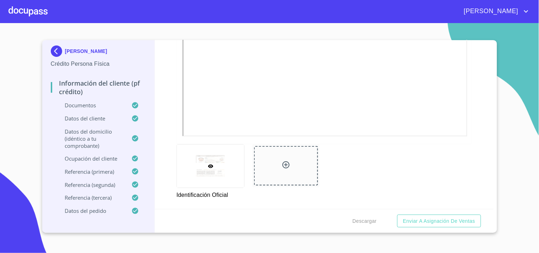
scroll to position [0, 0]
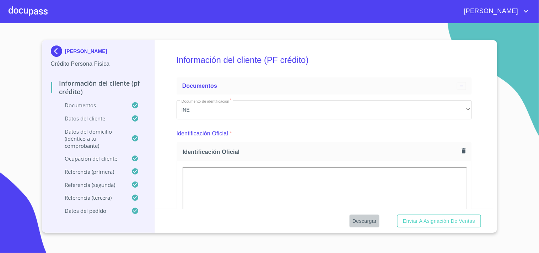
click at [368, 221] on span "Descargar" at bounding box center [364, 221] width 24 height 9
